Goal: Information Seeking & Learning: Learn about a topic

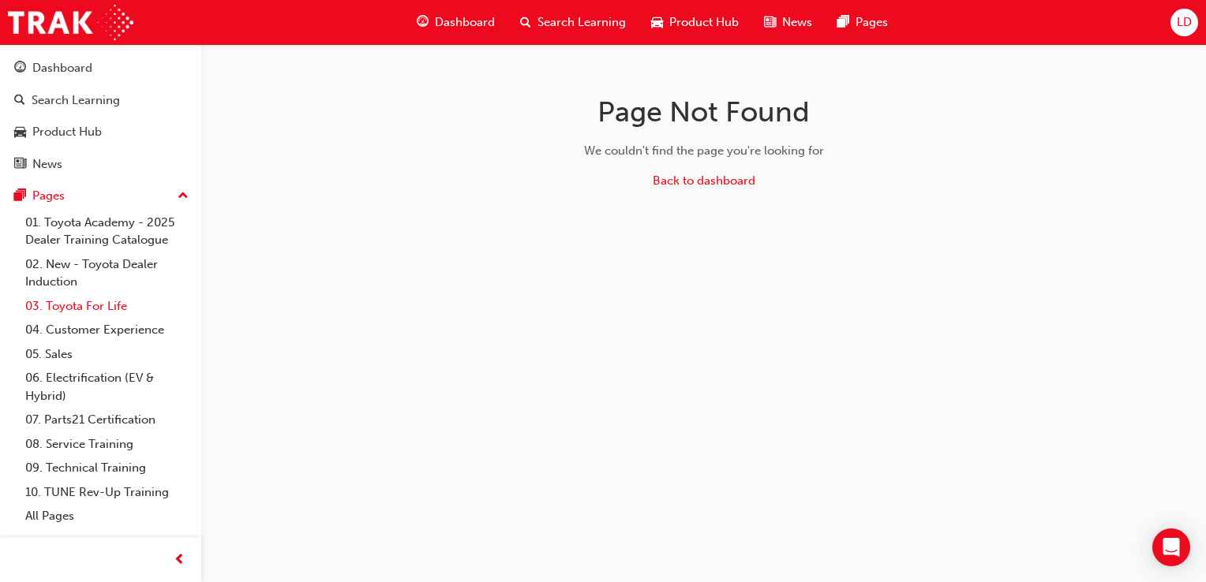
click at [86, 308] on link "03. Toyota For Life" at bounding box center [107, 306] width 176 height 24
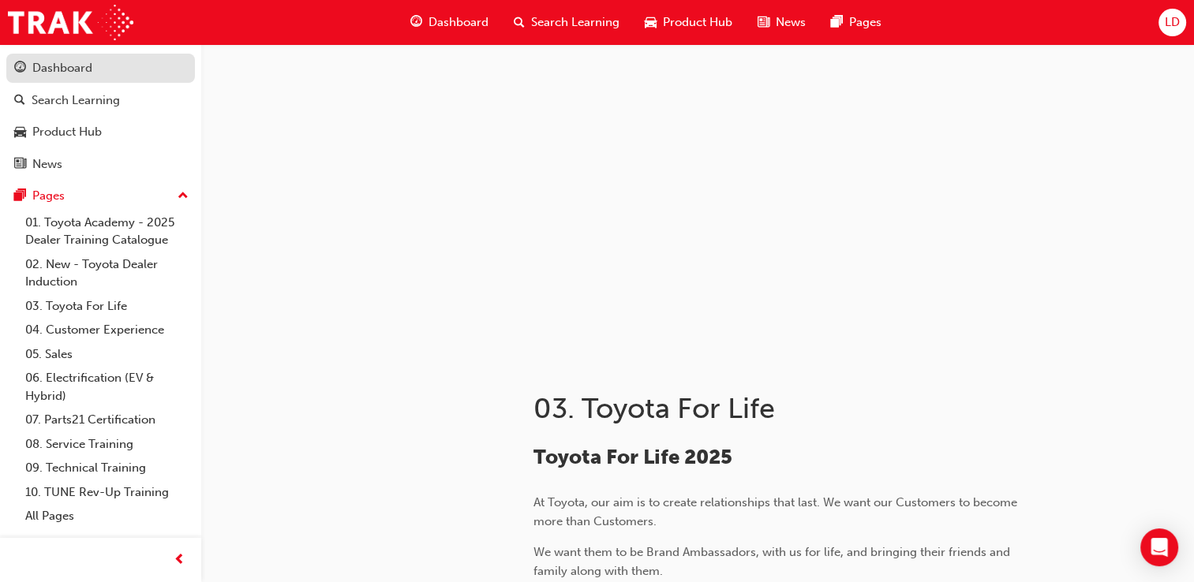
click at [73, 73] on div "Dashboard" at bounding box center [62, 68] width 60 height 18
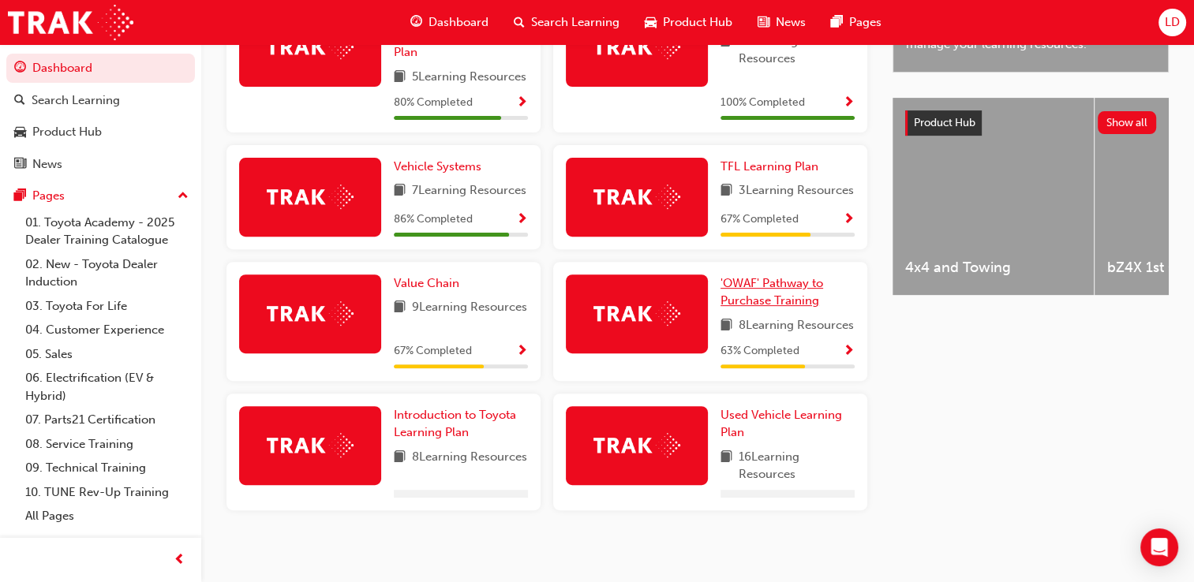
scroll to position [573, 0]
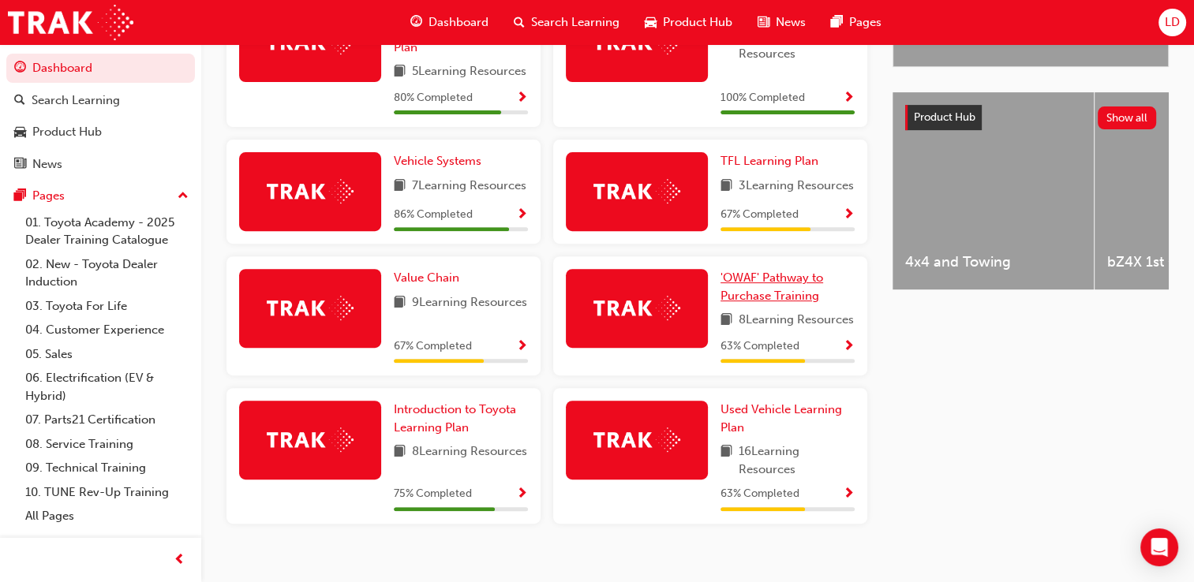
click at [763, 305] on link "'OWAF' Pathway to Purchase Training" at bounding box center [787, 287] width 134 height 36
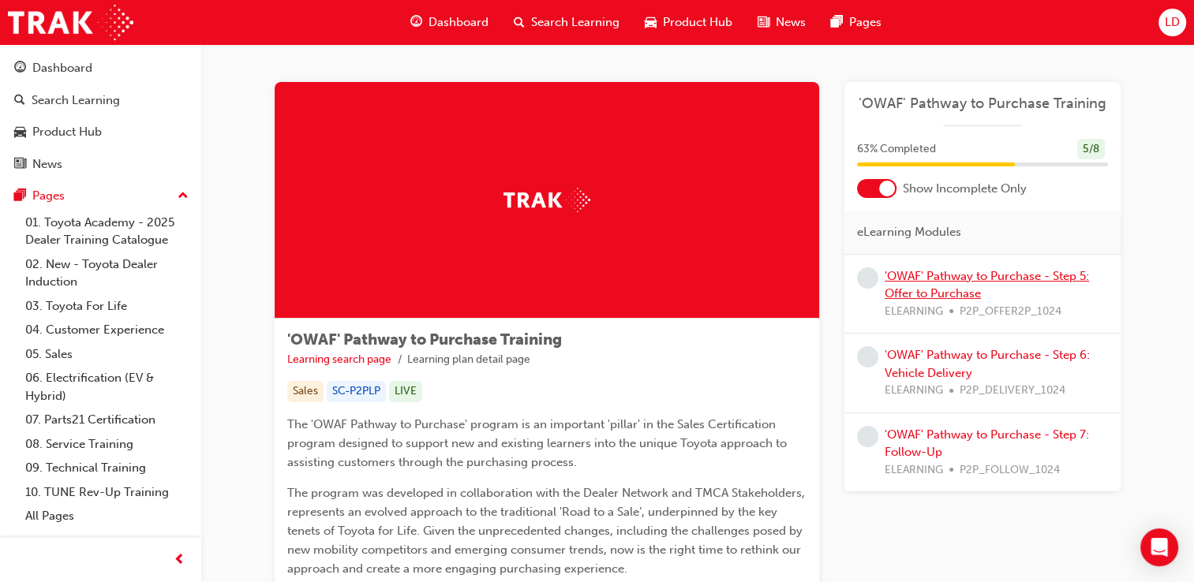
click at [922, 286] on link "'OWAF' Pathway to Purchase - Step 5: Offer to Purchase" at bounding box center [986, 285] width 204 height 32
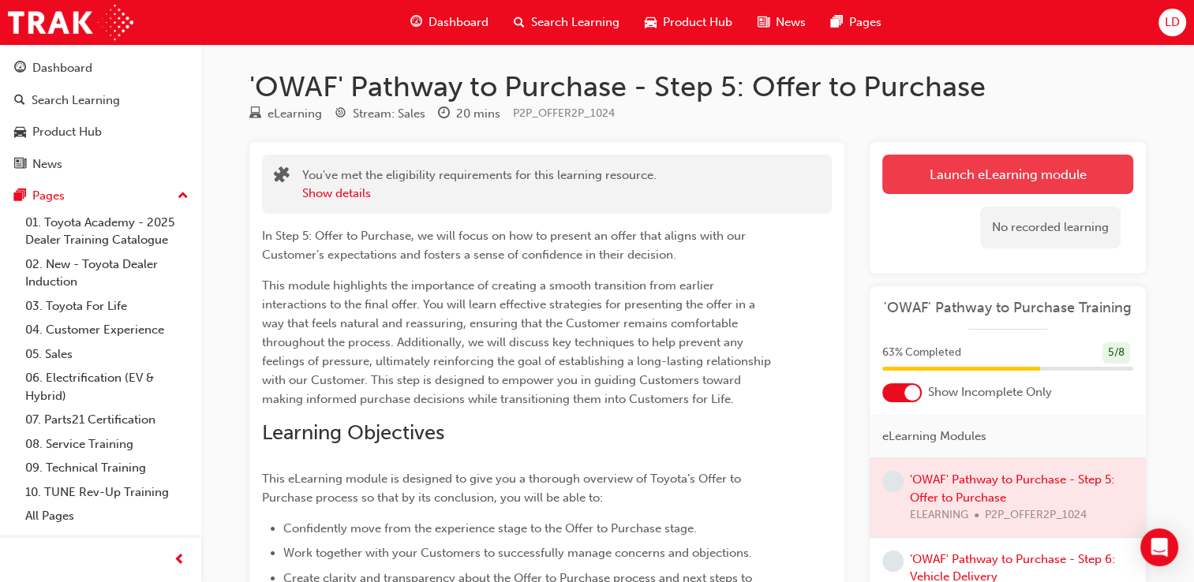
click at [995, 169] on link "Launch eLearning module" at bounding box center [1007, 174] width 251 height 39
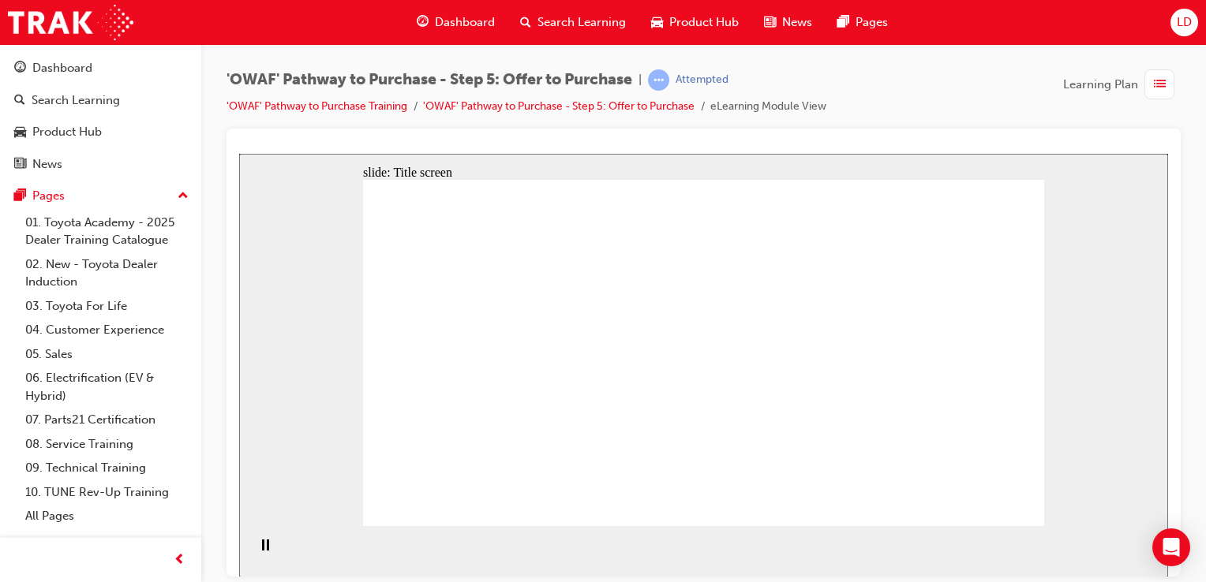
drag, startPoint x: 747, startPoint y: 495, endPoint x: 730, endPoint y: 496, distance: 17.4
